Goal: Task Accomplishment & Management: Use online tool/utility

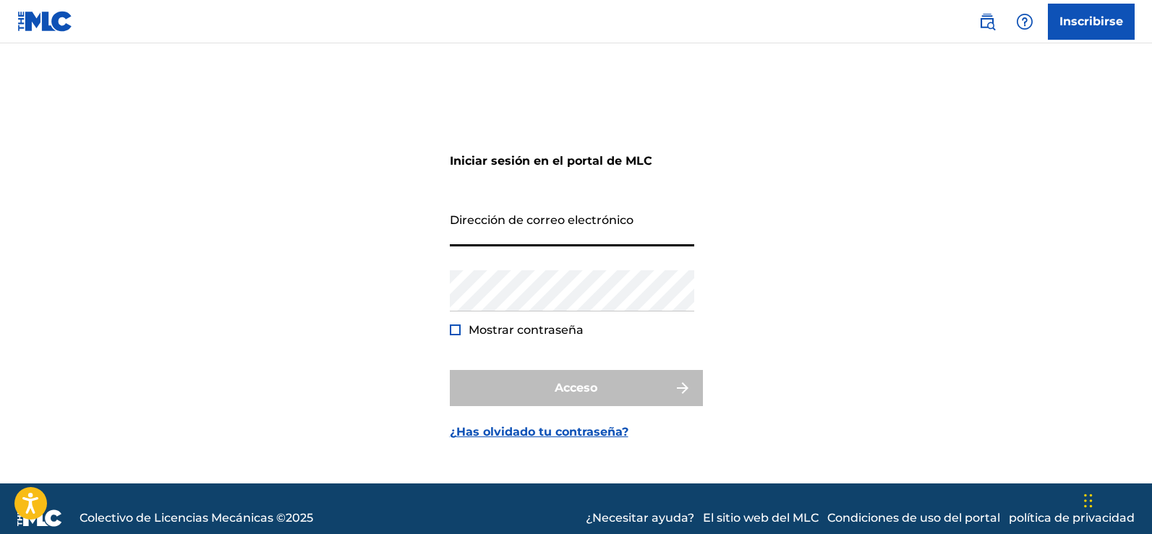
type input "[EMAIL_ADDRESS][DOMAIN_NAME]"
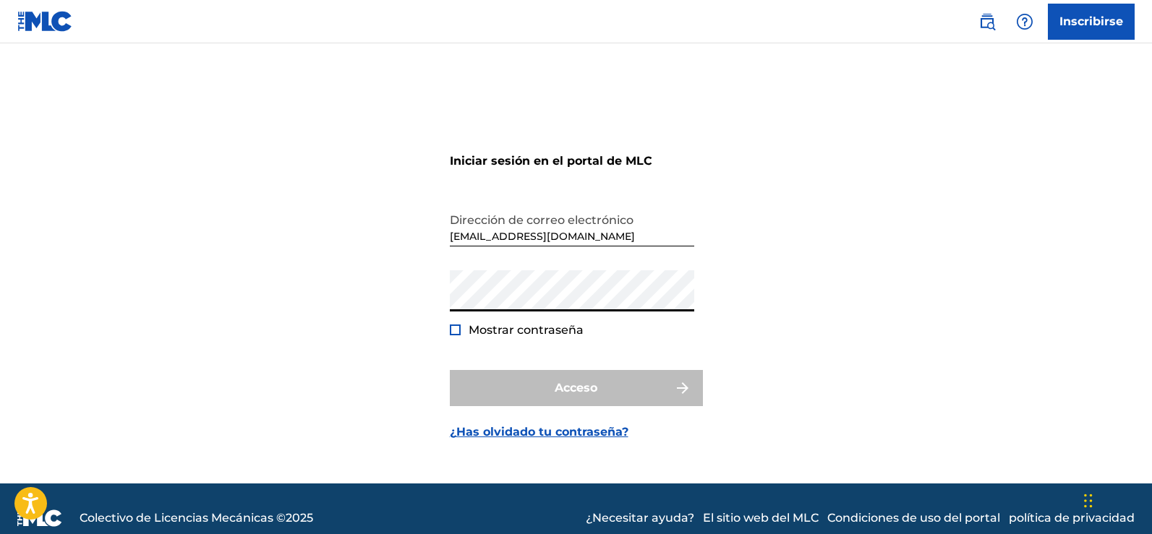
click at [452, 332] on div at bounding box center [455, 330] width 11 height 11
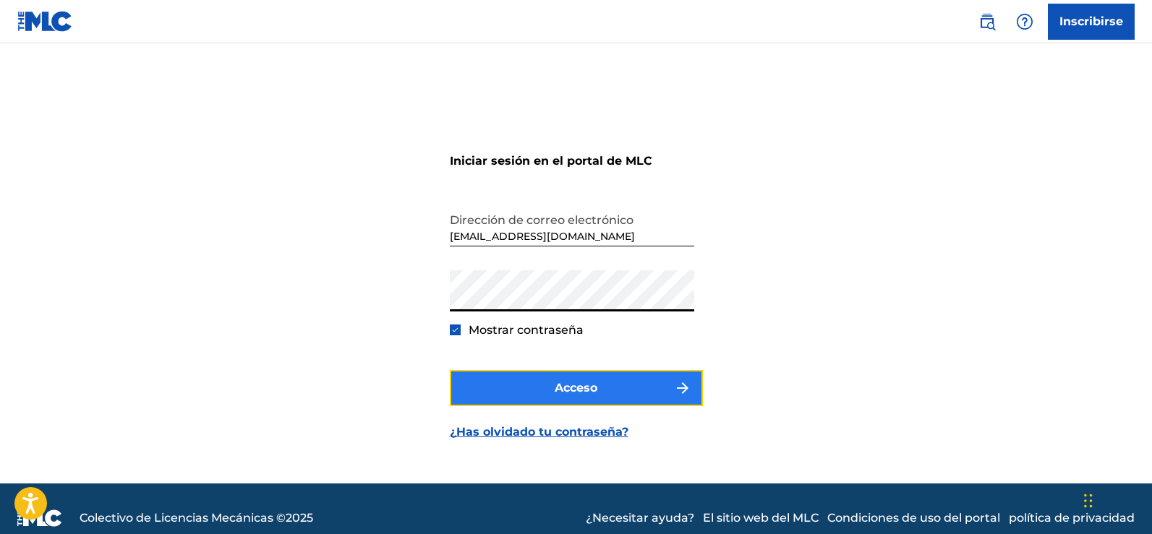
click at [574, 387] on font "Acceso" at bounding box center [575, 388] width 43 height 14
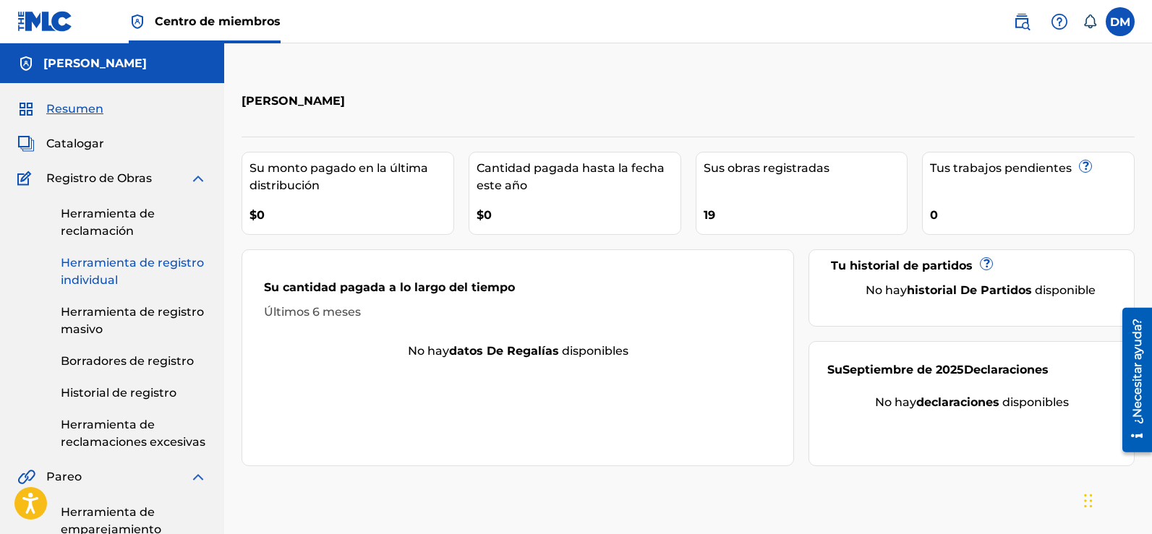
click at [95, 270] on link "Herramienta de registro individual" at bounding box center [134, 271] width 146 height 35
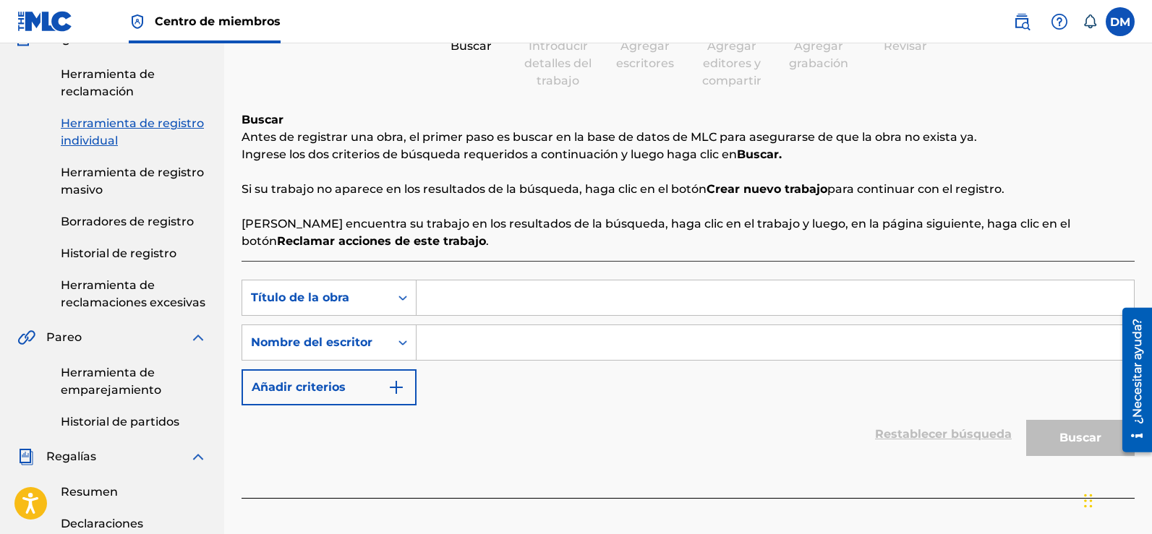
scroll to position [145, 0]
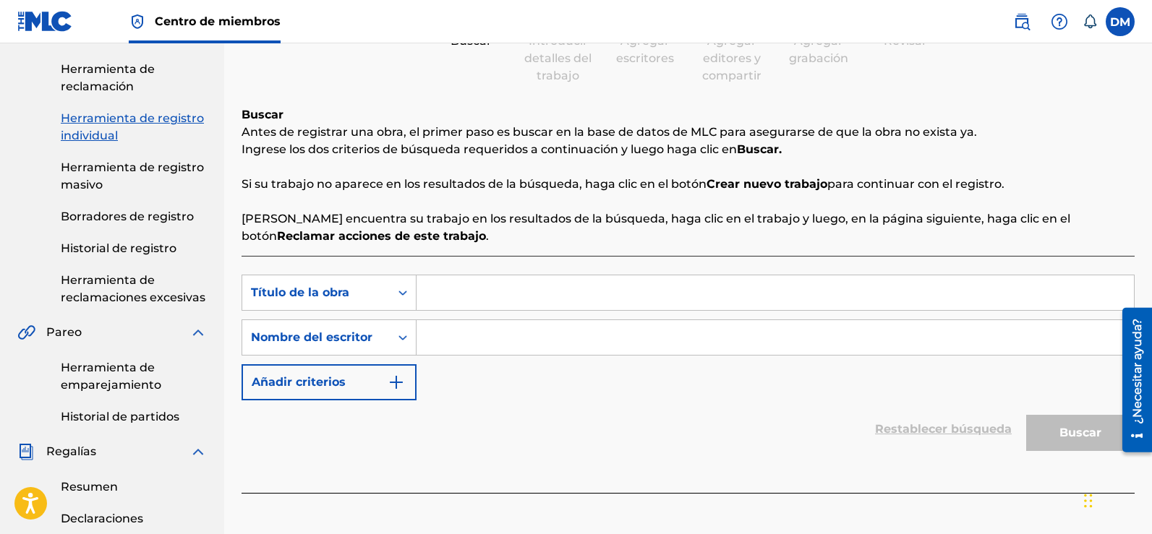
click at [466, 343] on input "Formulario de búsqueda" at bounding box center [774, 337] width 717 height 35
click at [107, 82] on font "Herramienta de reclamación" at bounding box center [108, 77] width 94 height 31
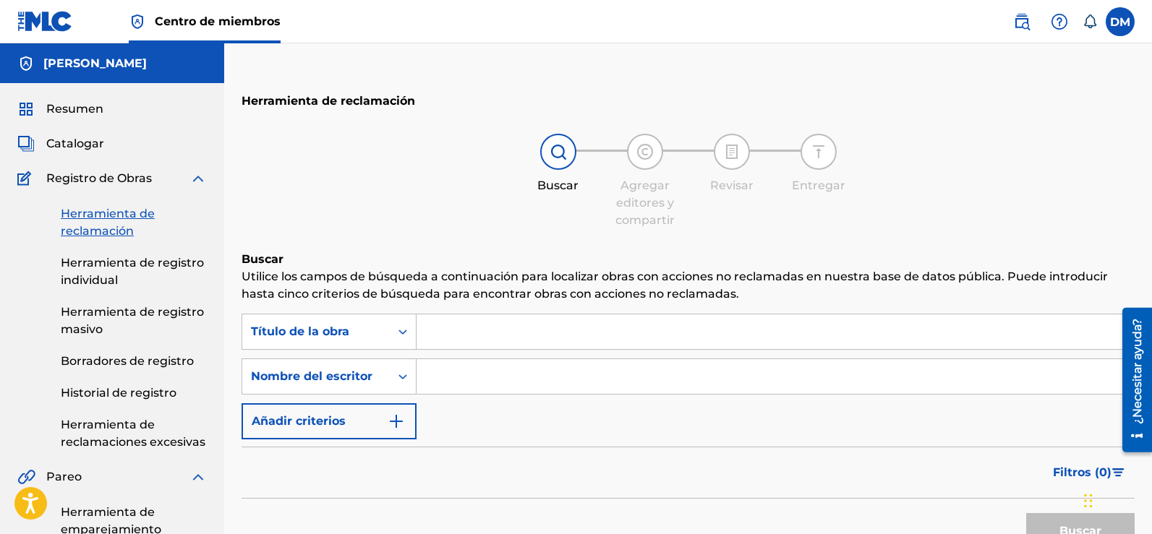
click at [541, 401] on div "Buscar con criterios2c3f99a7-4a6a-42e4-a04f-96c0a6de2f43 Título de la obra Busc…" at bounding box center [687, 377] width 893 height 126
click at [543, 377] on input "Formulario de búsqueda" at bounding box center [774, 376] width 717 height 35
type input "[PERSON_NAME]"
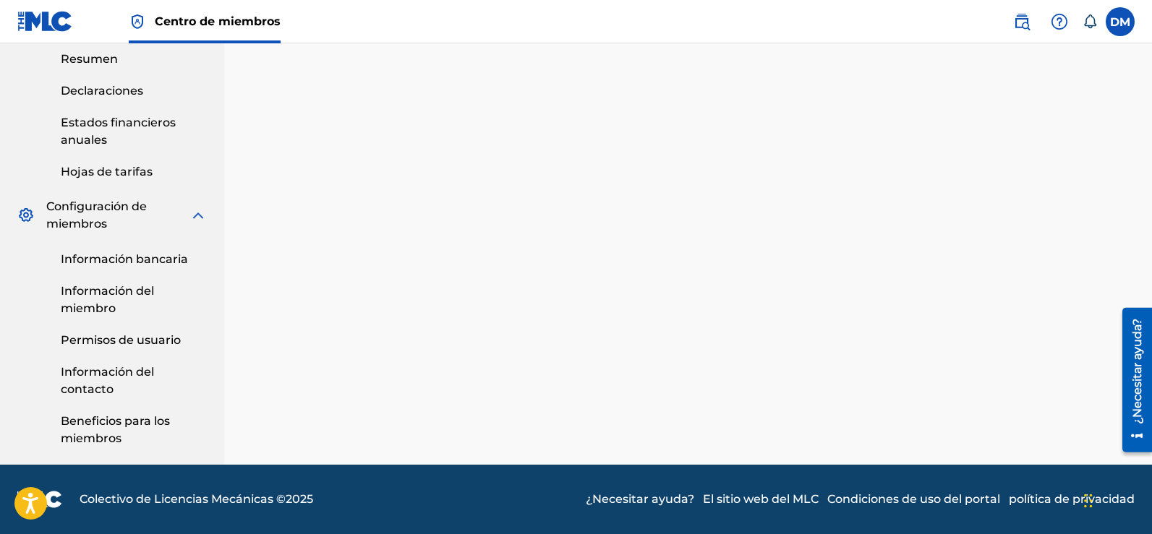
scroll to position [370, 0]
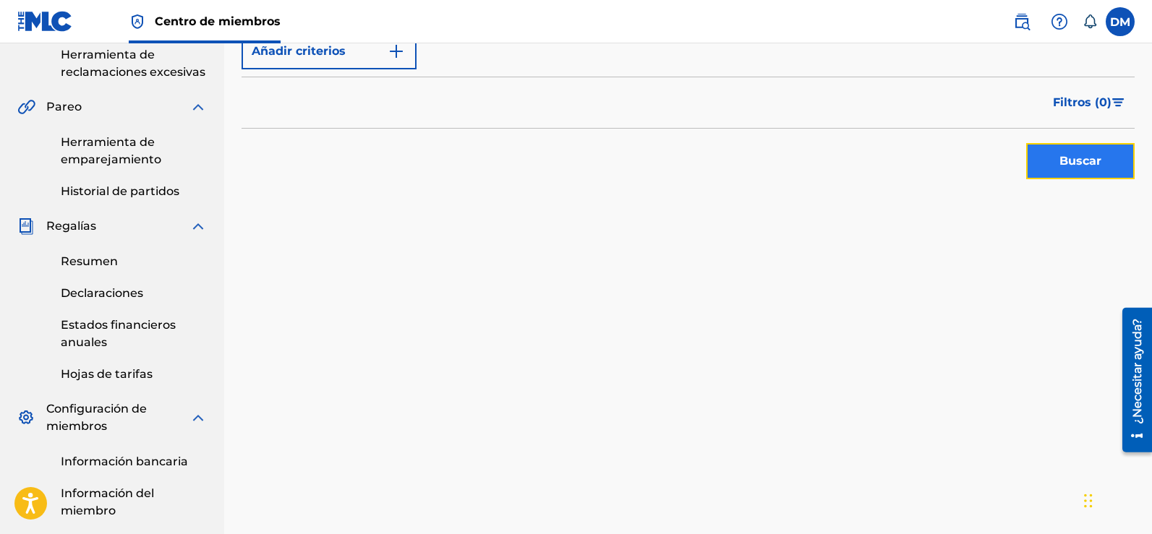
click at [1066, 163] on font "Buscar" at bounding box center [1080, 161] width 42 height 14
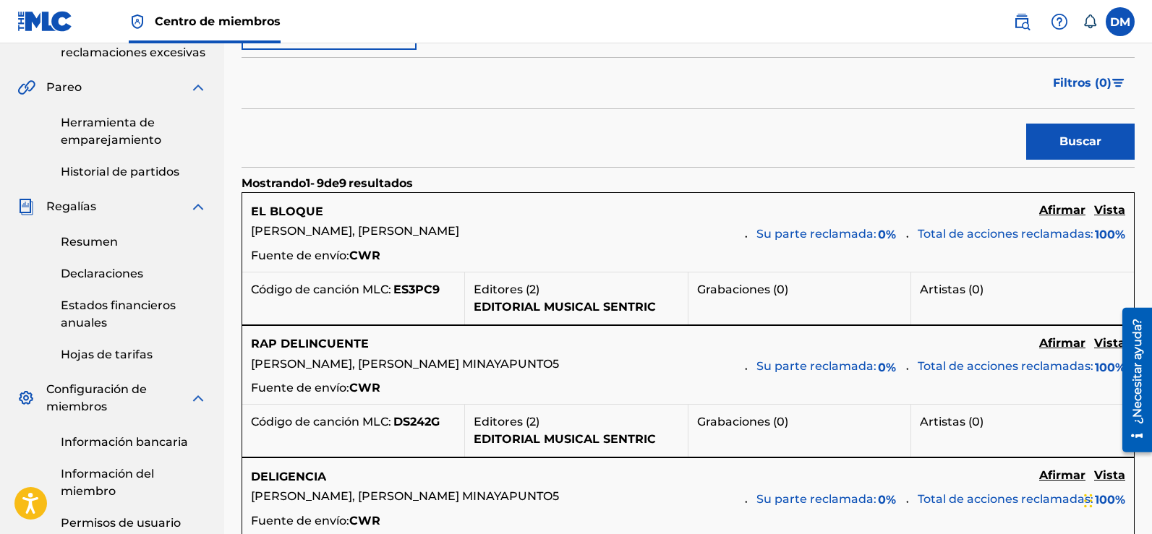
scroll to position [380, 0]
